Goal: Navigation & Orientation: Go to known website

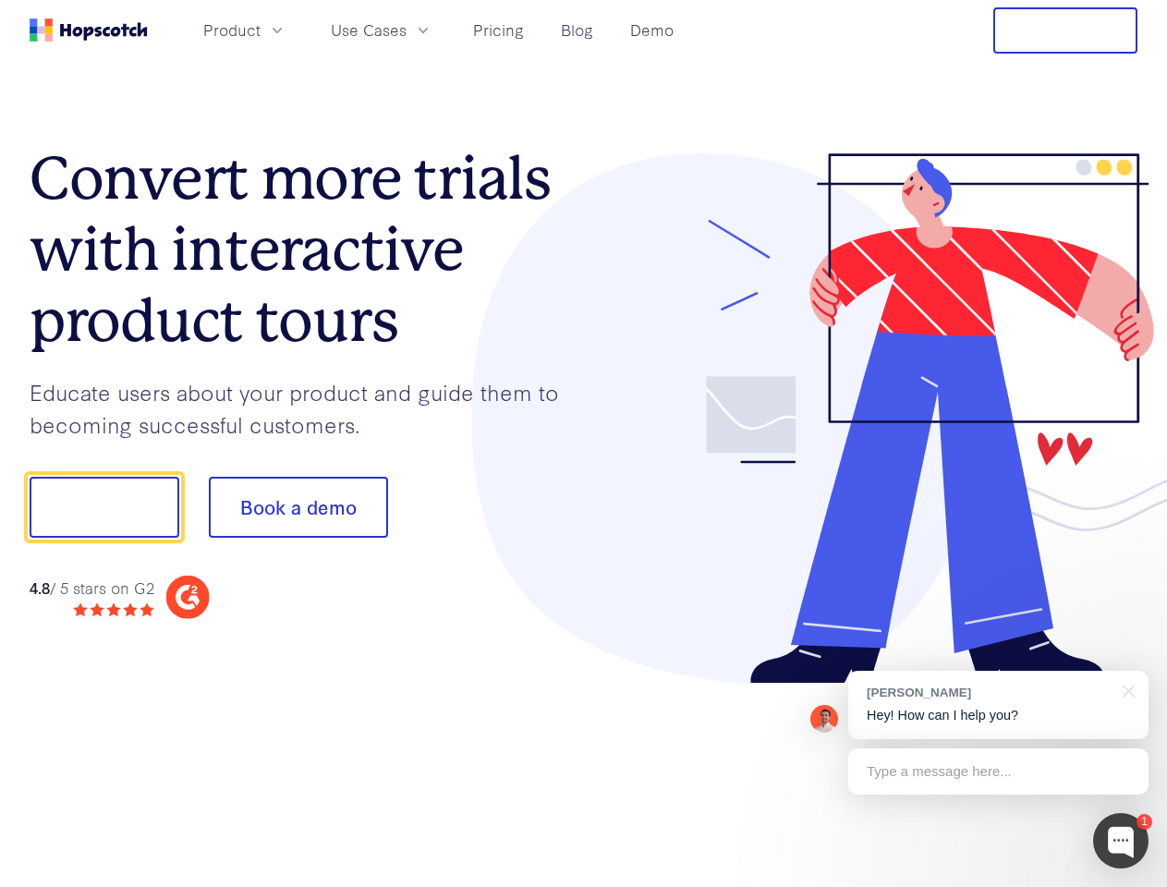
click at [584, 444] on div at bounding box center [861, 418] width 554 height 531
click at [261, 30] on span "Product" at bounding box center [231, 29] width 57 height 23
click at [407, 30] on span "Use Cases" at bounding box center [369, 29] width 76 height 23
click at [1066, 30] on button "Free Trial" at bounding box center [1065, 30] width 144 height 46
click at [104, 507] on button "Show me!" at bounding box center [105, 507] width 150 height 61
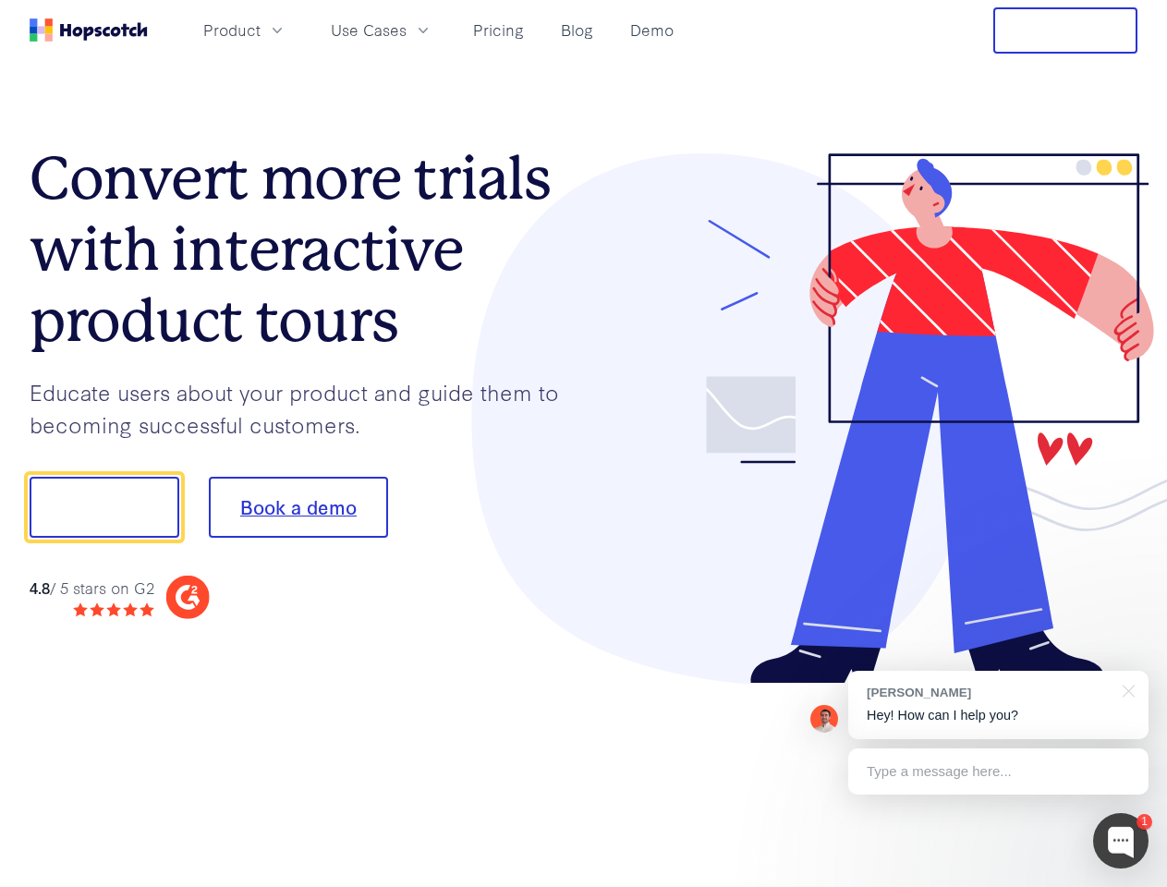
click at [298, 507] on button "Book a demo" at bounding box center [298, 507] width 179 height 61
click at [1121, 841] on div at bounding box center [1120, 840] width 55 height 55
click at [998, 705] on div "[PERSON_NAME] Hey! How can I help you?" at bounding box center [998, 705] width 300 height 68
click at [1126, 689] on div at bounding box center [1126, 690] width 46 height 38
click at [998, 772] on div at bounding box center [975, 505] width 347 height 616
